Goal: Information Seeking & Learning: Learn about a topic

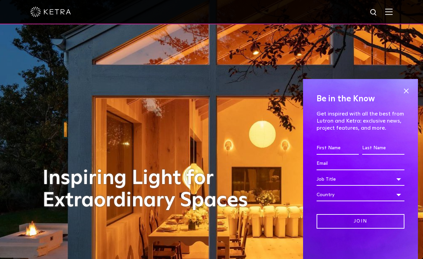
click at [392, 15] on span at bounding box center [388, 11] width 7 height 7
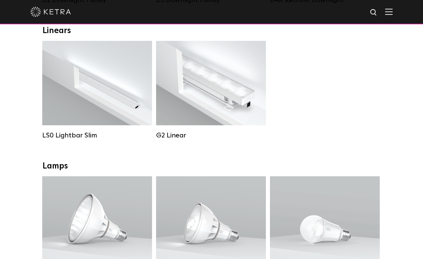
scroll to position [245, 0]
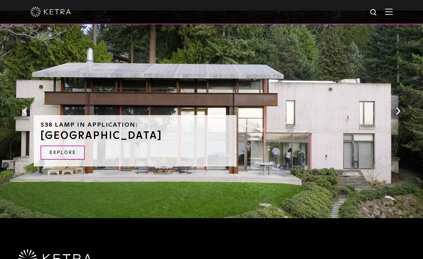
scroll to position [657, 0]
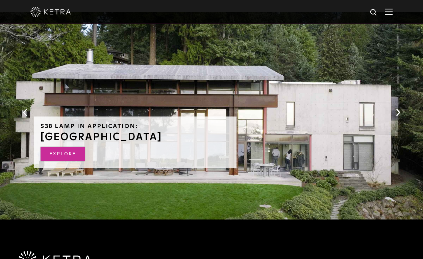
click at [67, 147] on link "EXPLORE" at bounding box center [63, 154] width 44 height 15
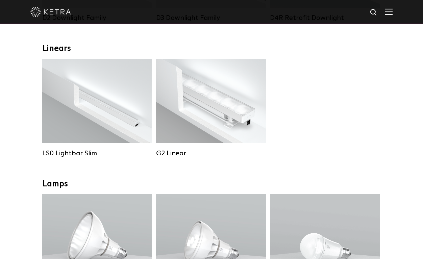
scroll to position [222, 0]
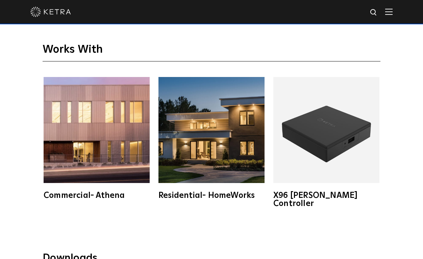
scroll to position [1054, 0]
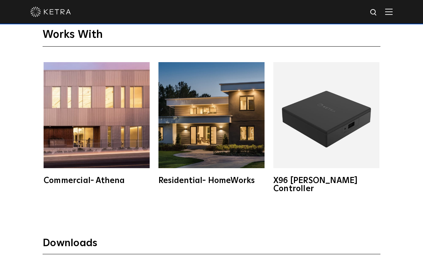
click at [239, 134] on img at bounding box center [211, 115] width 106 height 106
